Goal: Find specific page/section: Find specific page/section

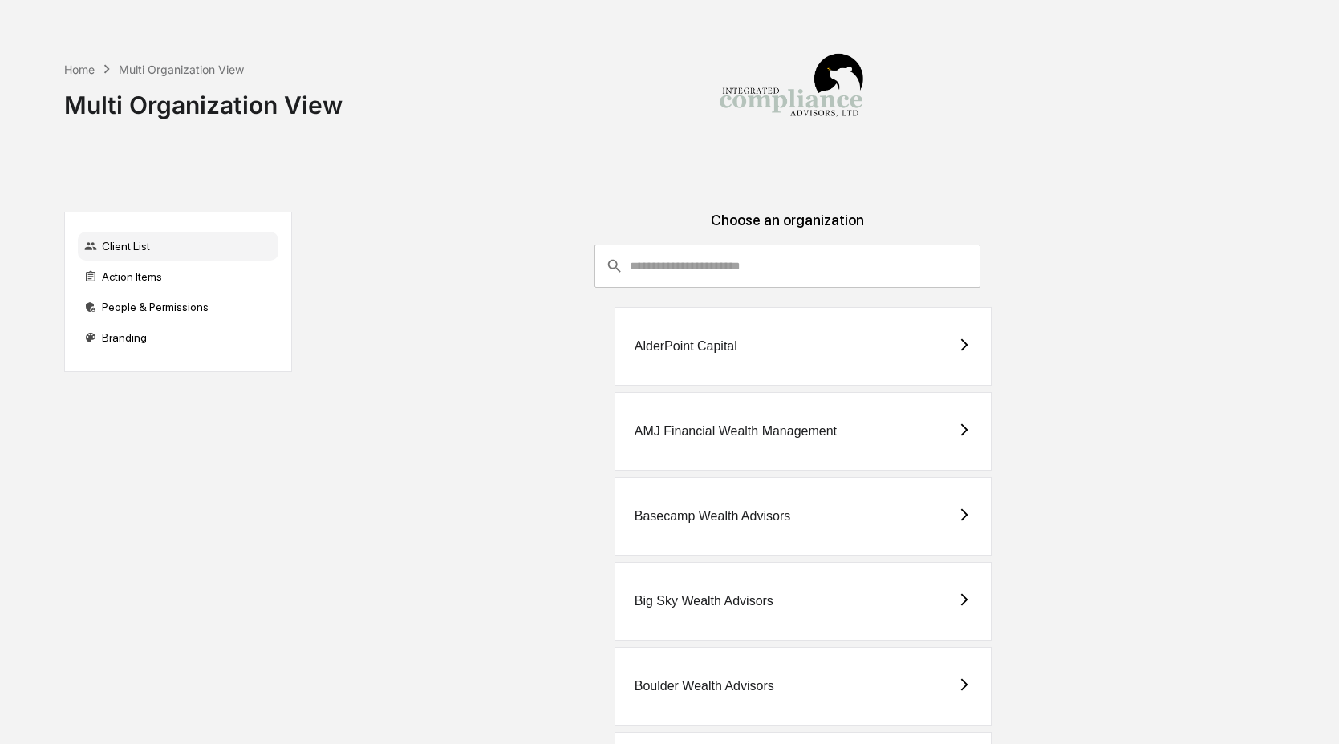
click at [722, 266] on input "consultant-dashboard__filter-organizations-search-bar" at bounding box center [805, 266] width 351 height 43
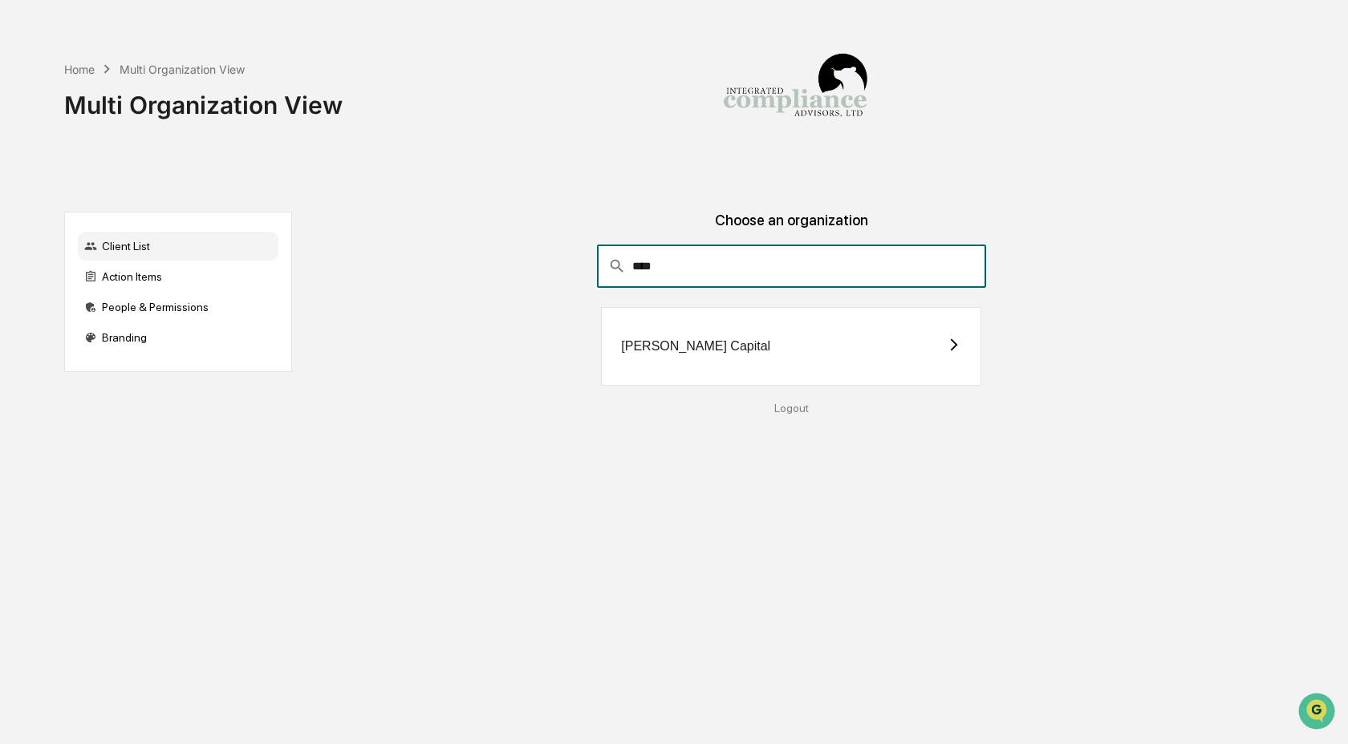
type input "****"
click at [736, 353] on div "[PERSON_NAME] Capital" at bounding box center [791, 346] width 380 height 79
